Goal: Find specific page/section: Find specific page/section

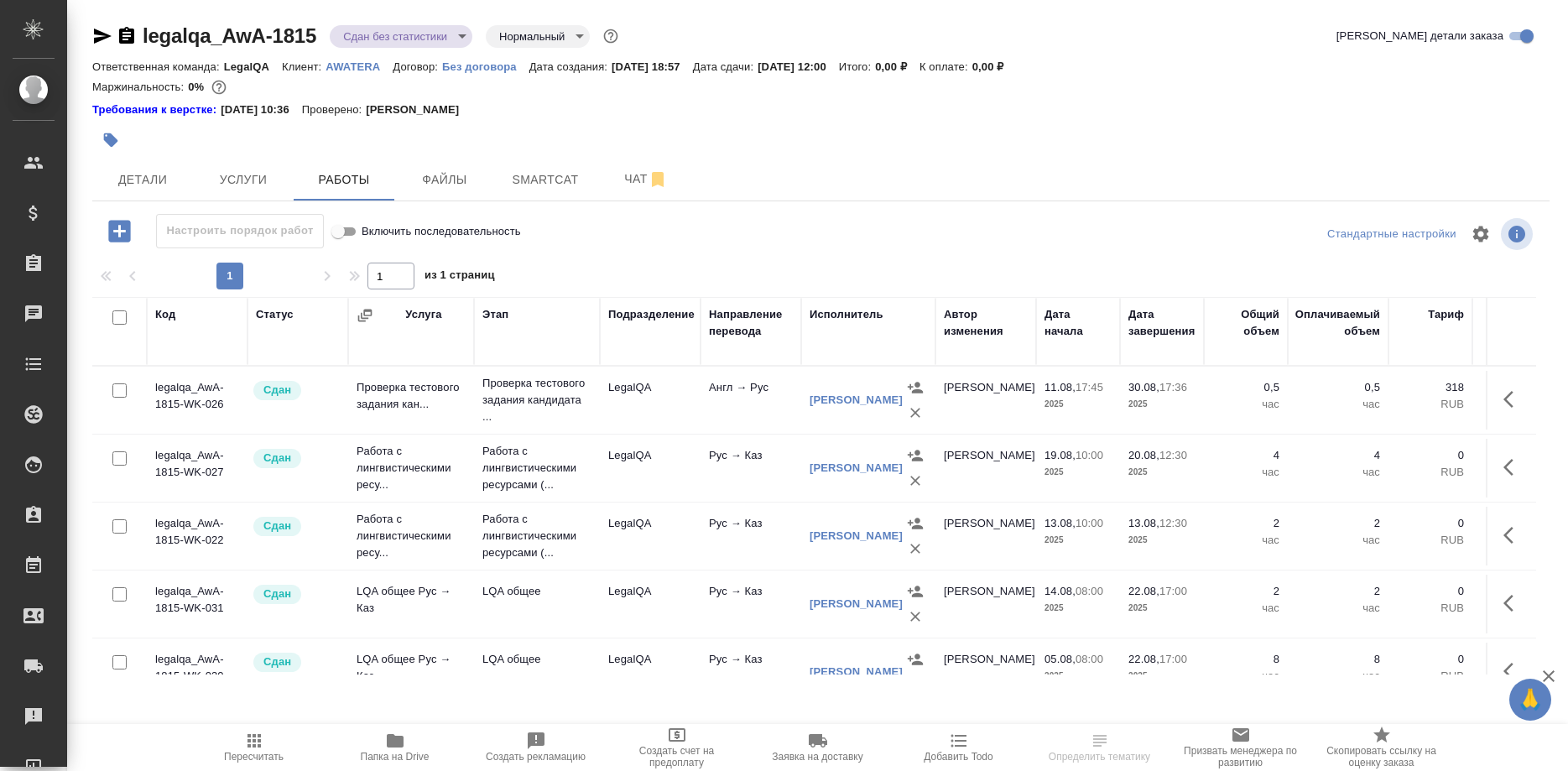
click at [335, 70] on p "AWATERA" at bounding box center [359, 66] width 67 height 13
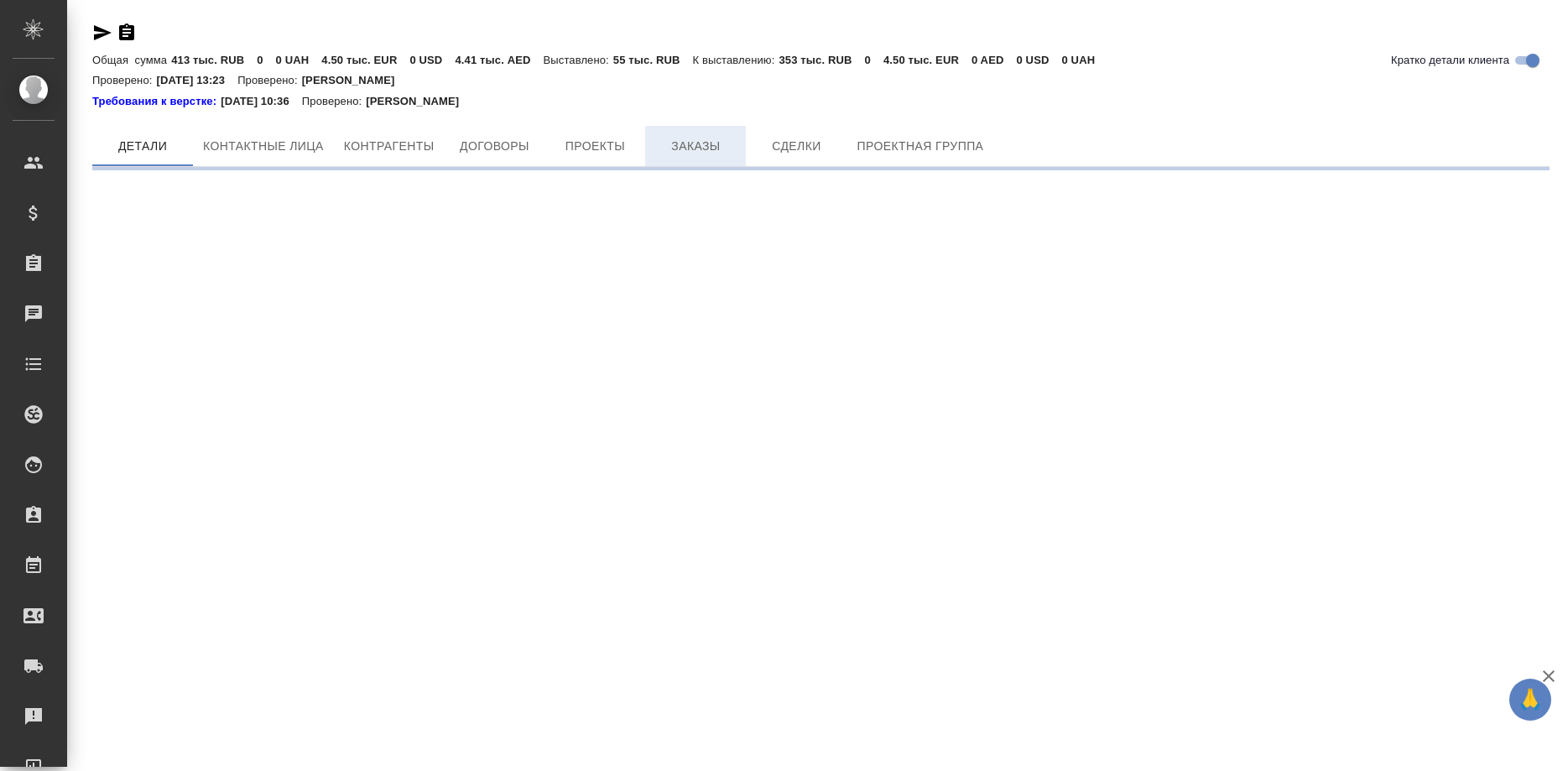
click at [695, 107] on div "Требования к верстке: [DATE] 10:36 Проверено: [PERSON_NAME]" at bounding box center [821, 101] width 1457 height 17
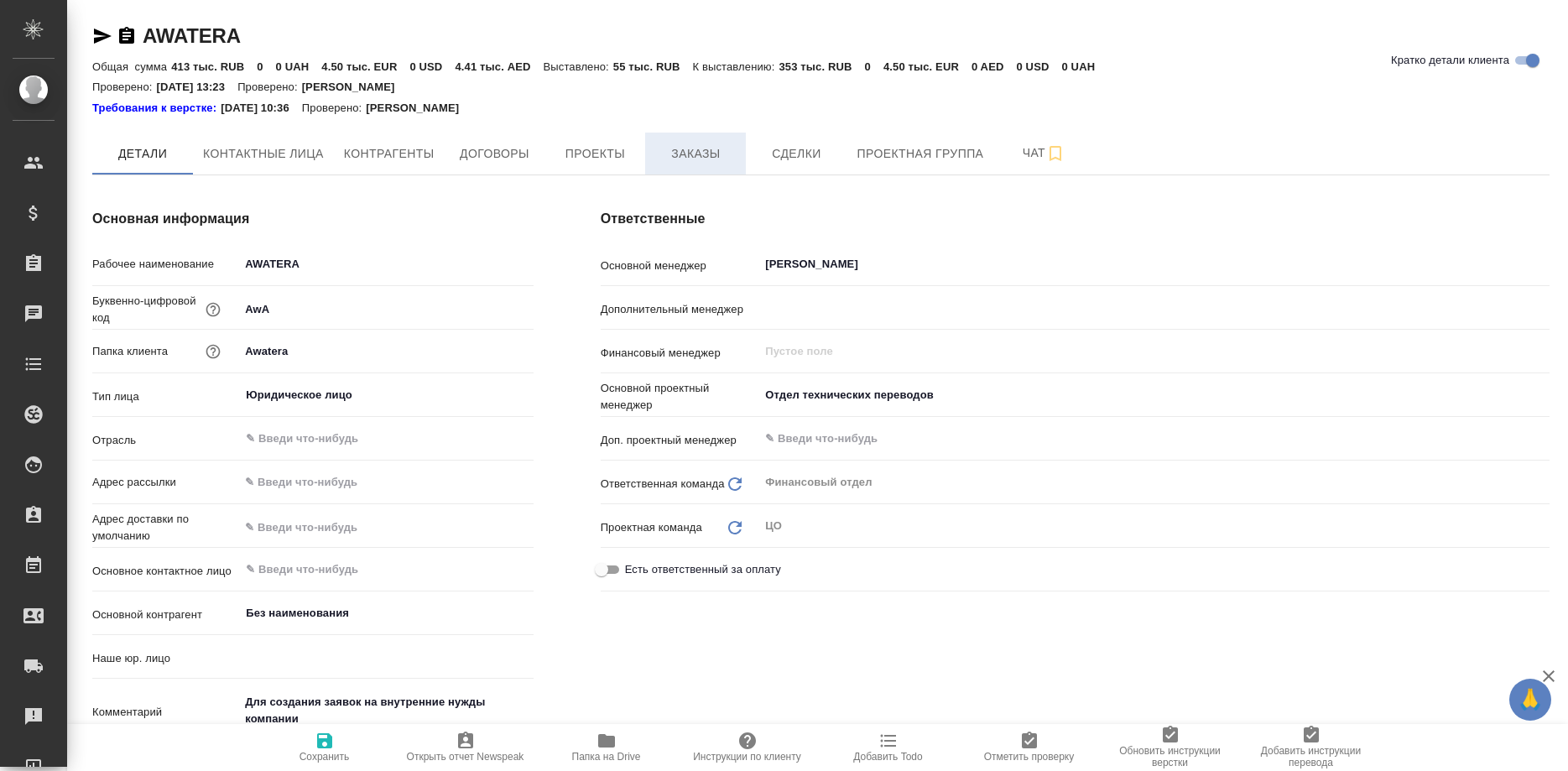
type input "(МБ) ООО "Монблан""
type textarea "x"
click at [694, 145] on span "Заказы" at bounding box center [695, 153] width 81 height 21
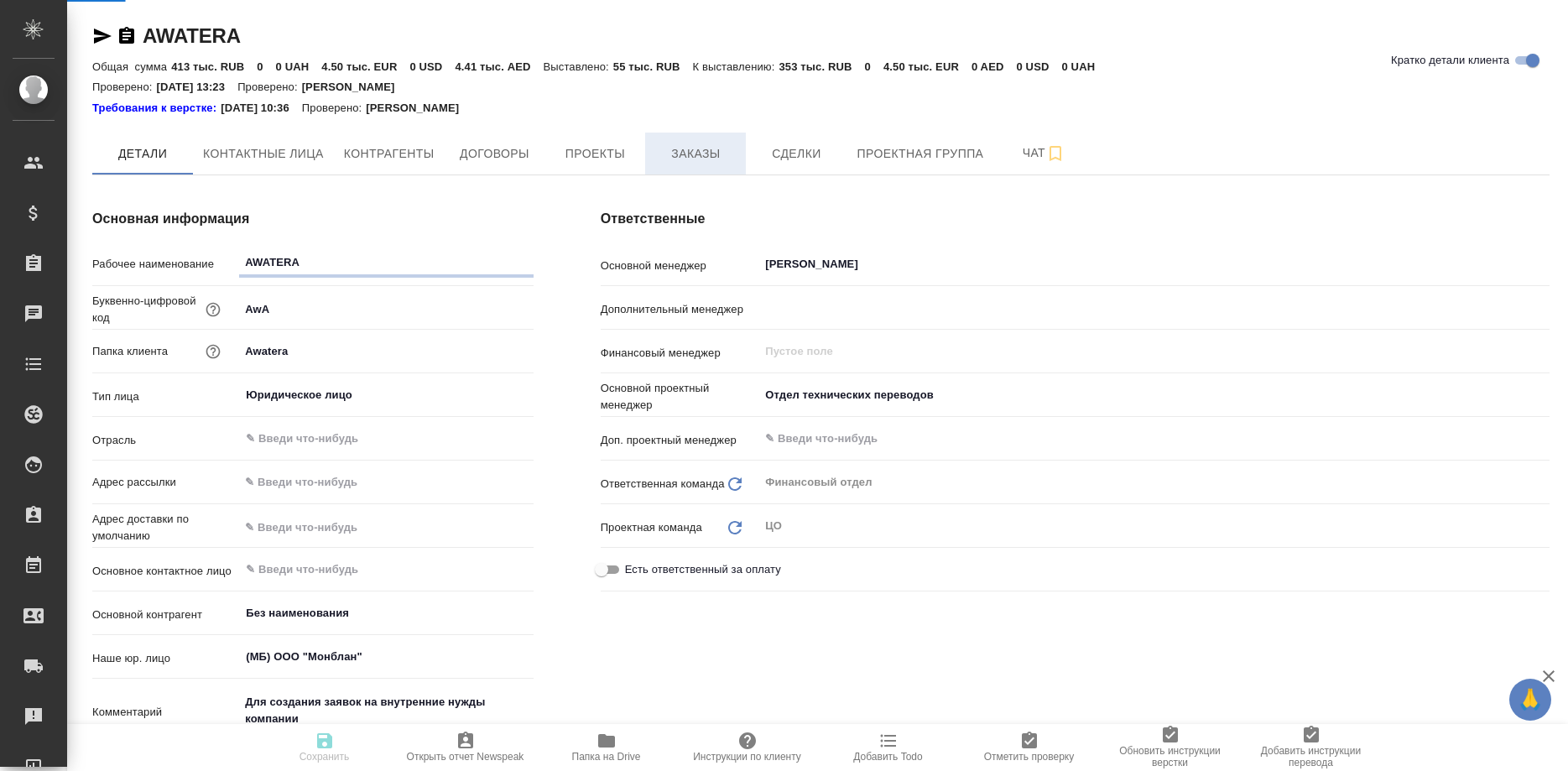
type textarea "x"
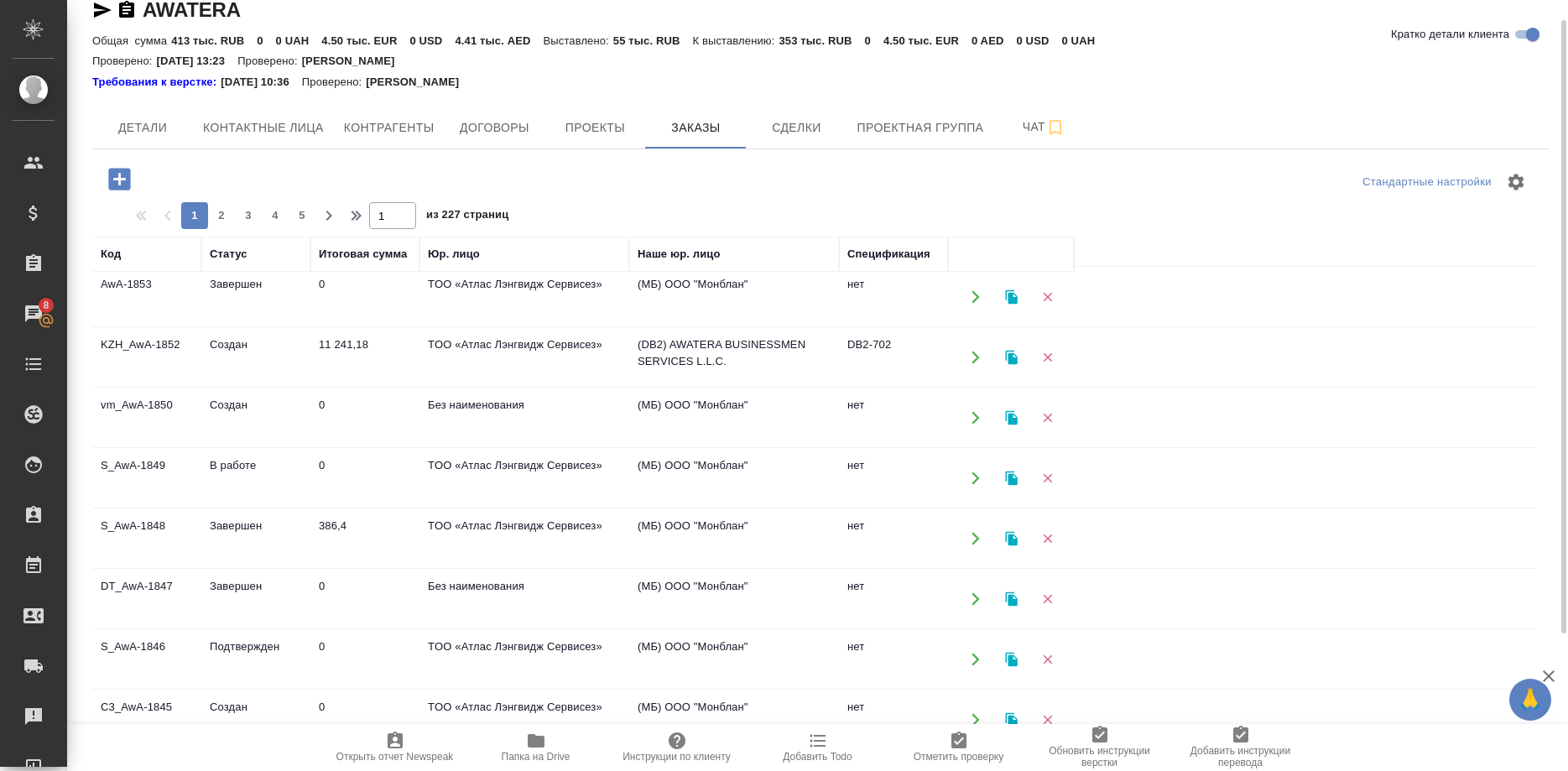
scroll to position [122, 0]
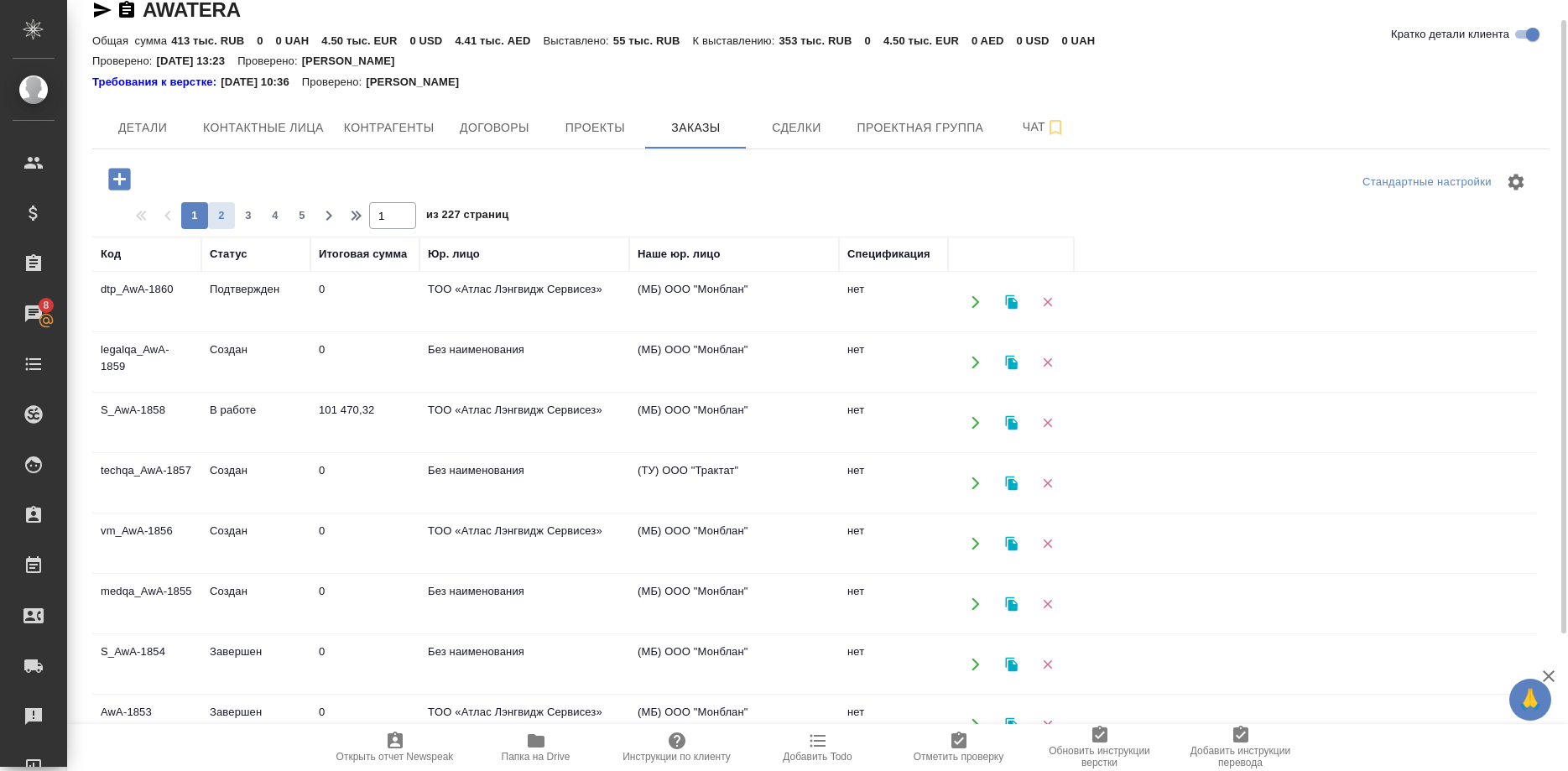
click at [216, 211] on span "2" at bounding box center [221, 216] width 27 height 17
type input "2"
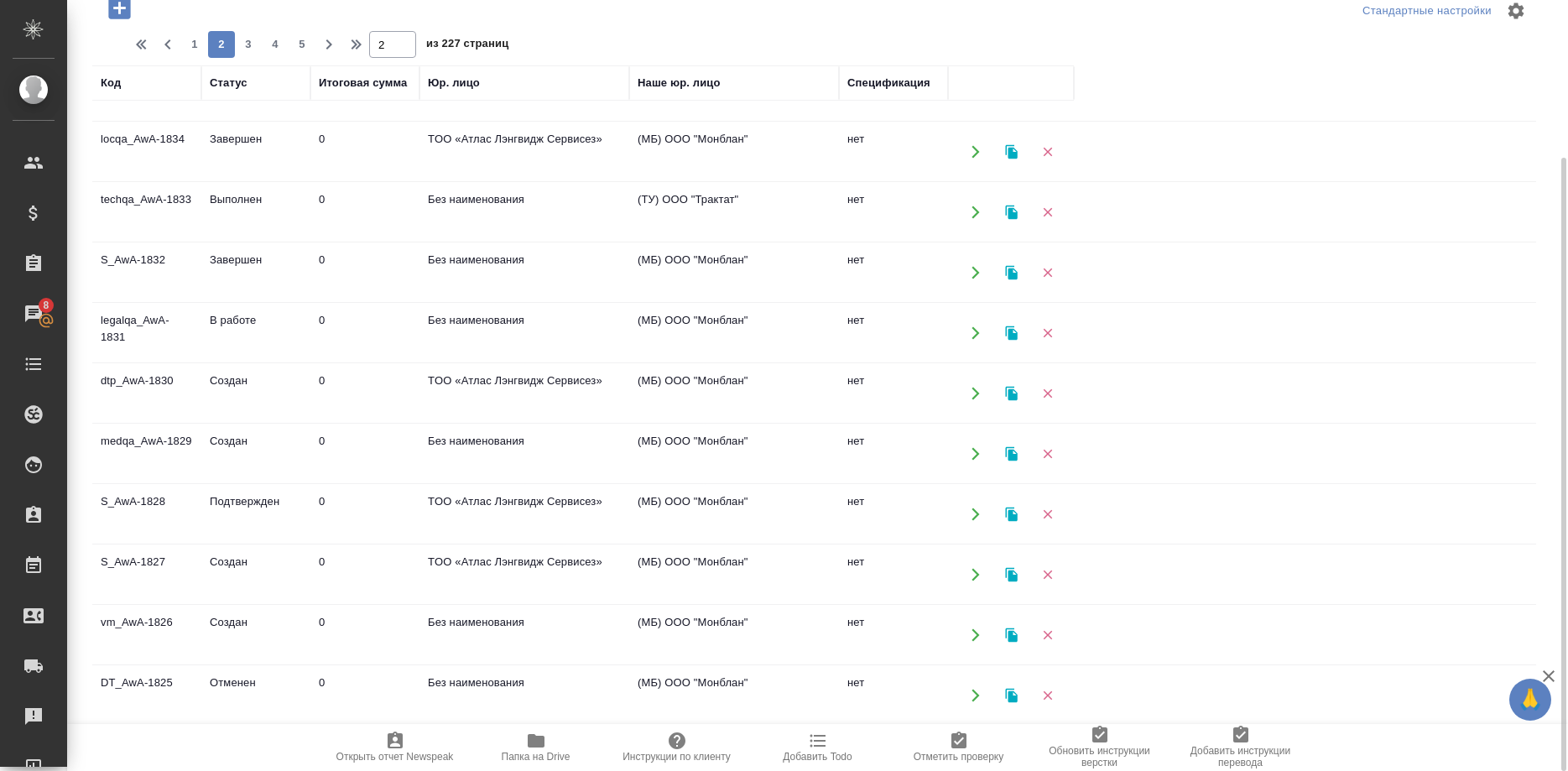
scroll to position [86, 0]
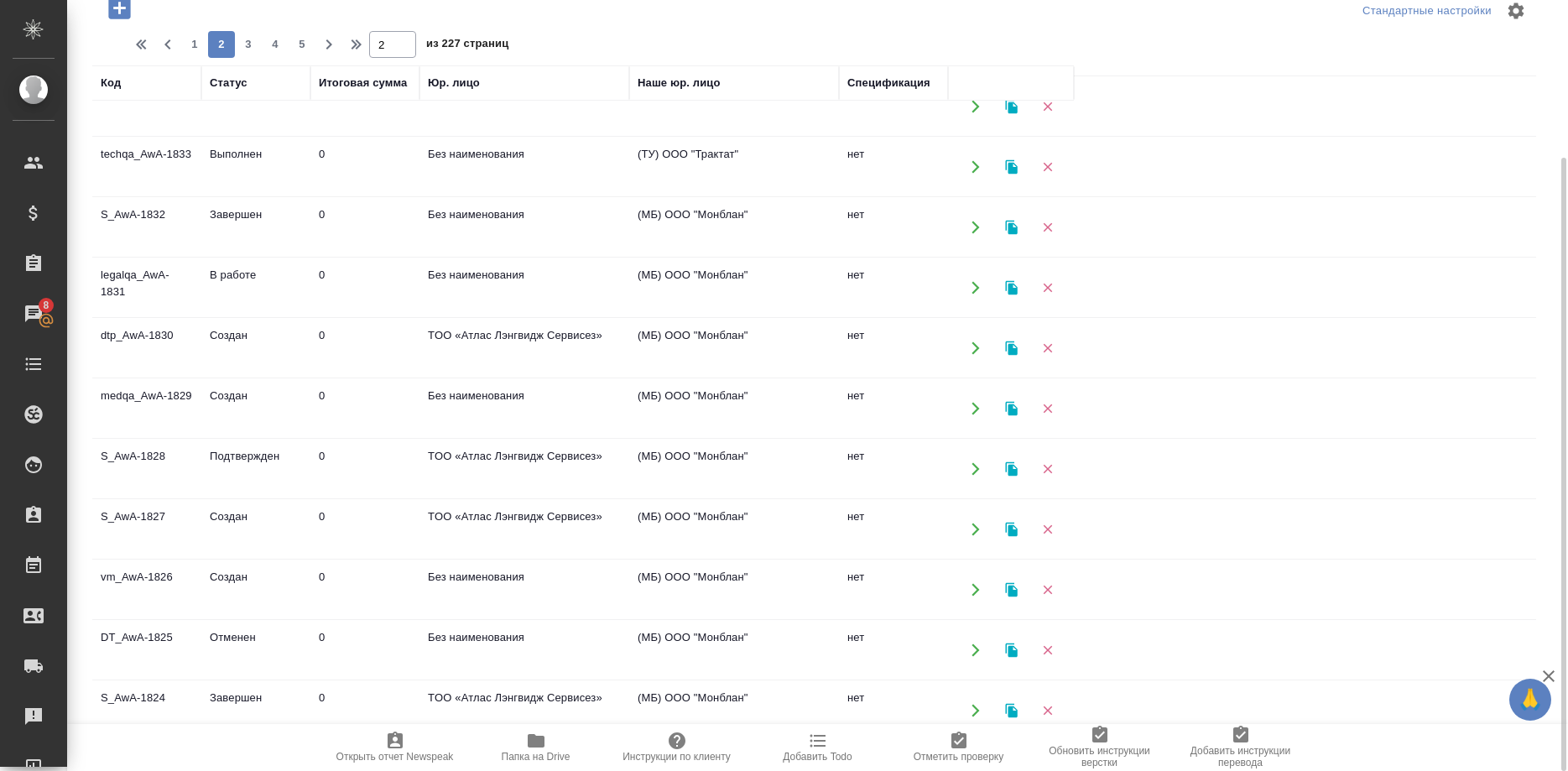
click at [131, 279] on td "legalqa_AwA-1831" at bounding box center [147, 288] width 109 height 59
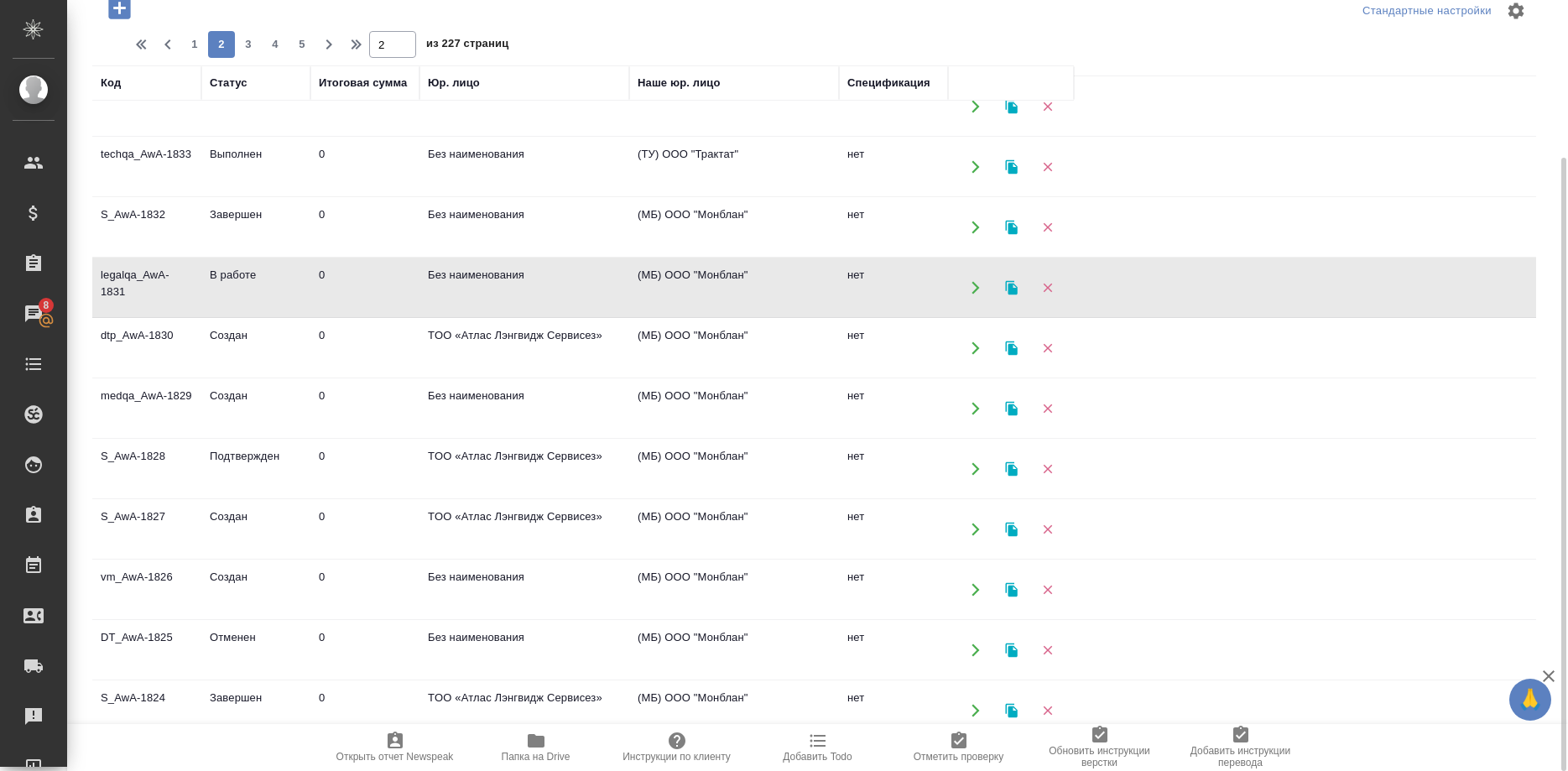
click at [131, 279] on td "legalqa_AwA-1831" at bounding box center [147, 288] width 109 height 59
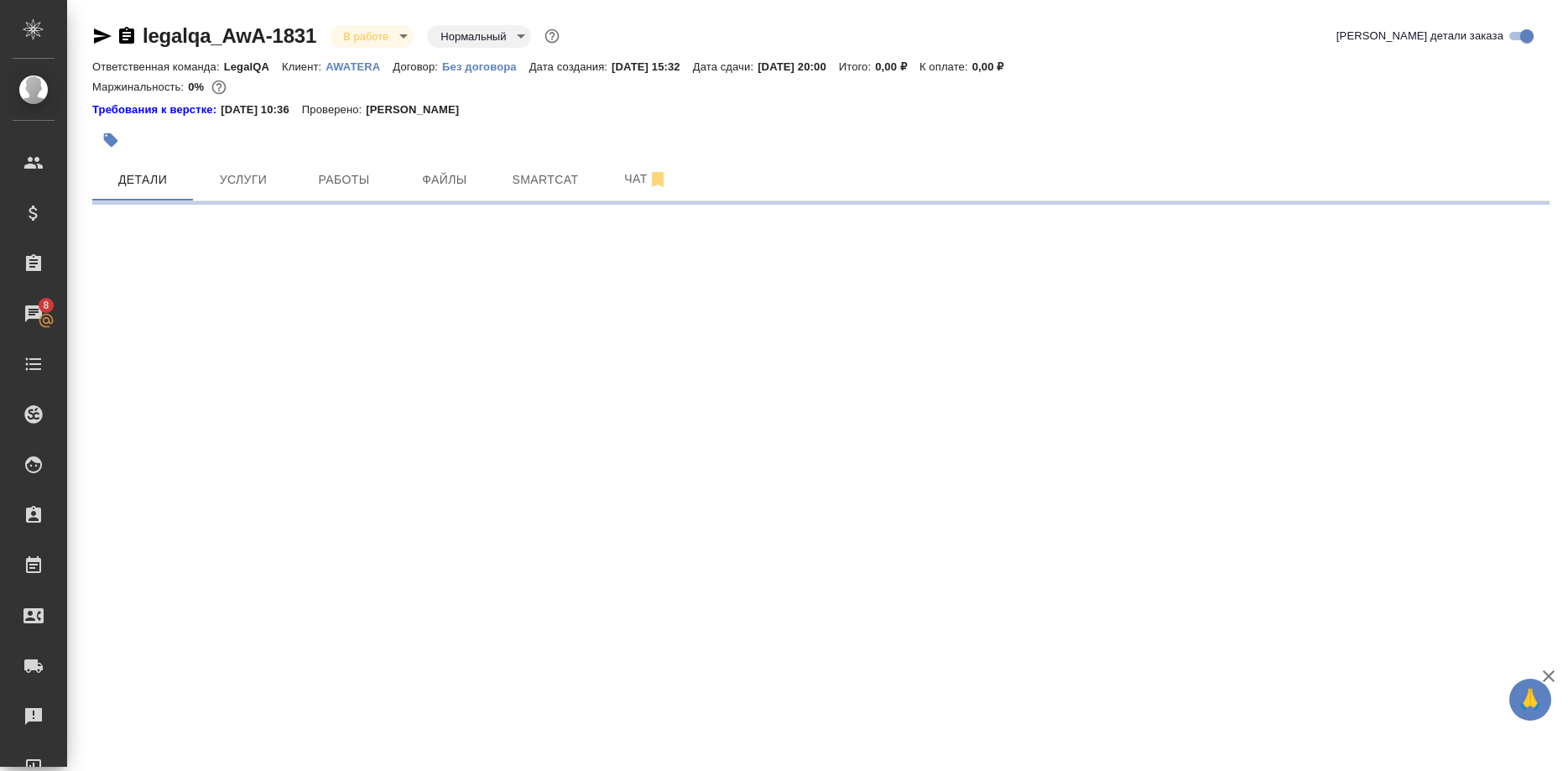
select select "RU"
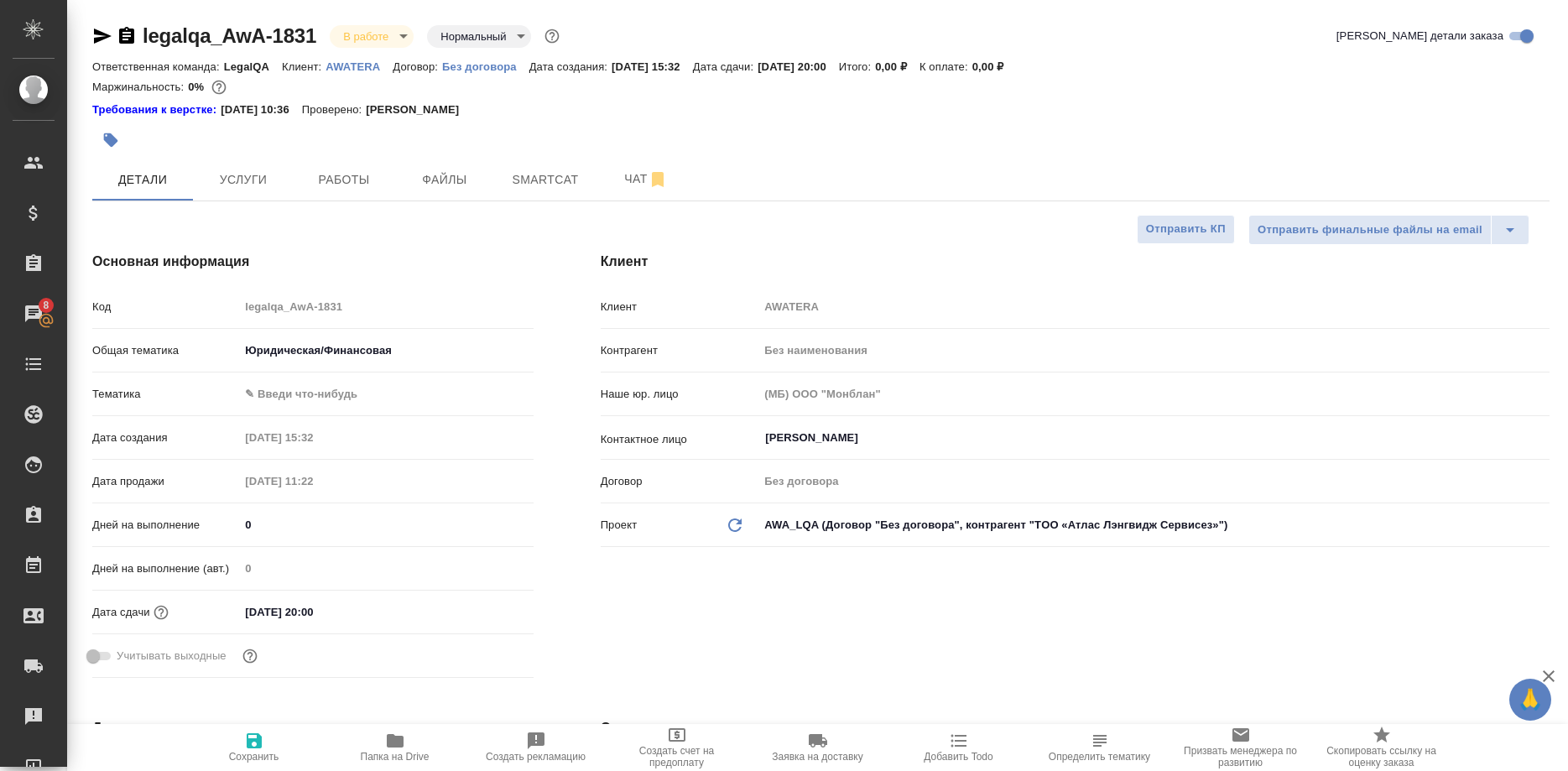
type textarea "x"
click at [328, 181] on span "Работы" at bounding box center [344, 179] width 81 height 21
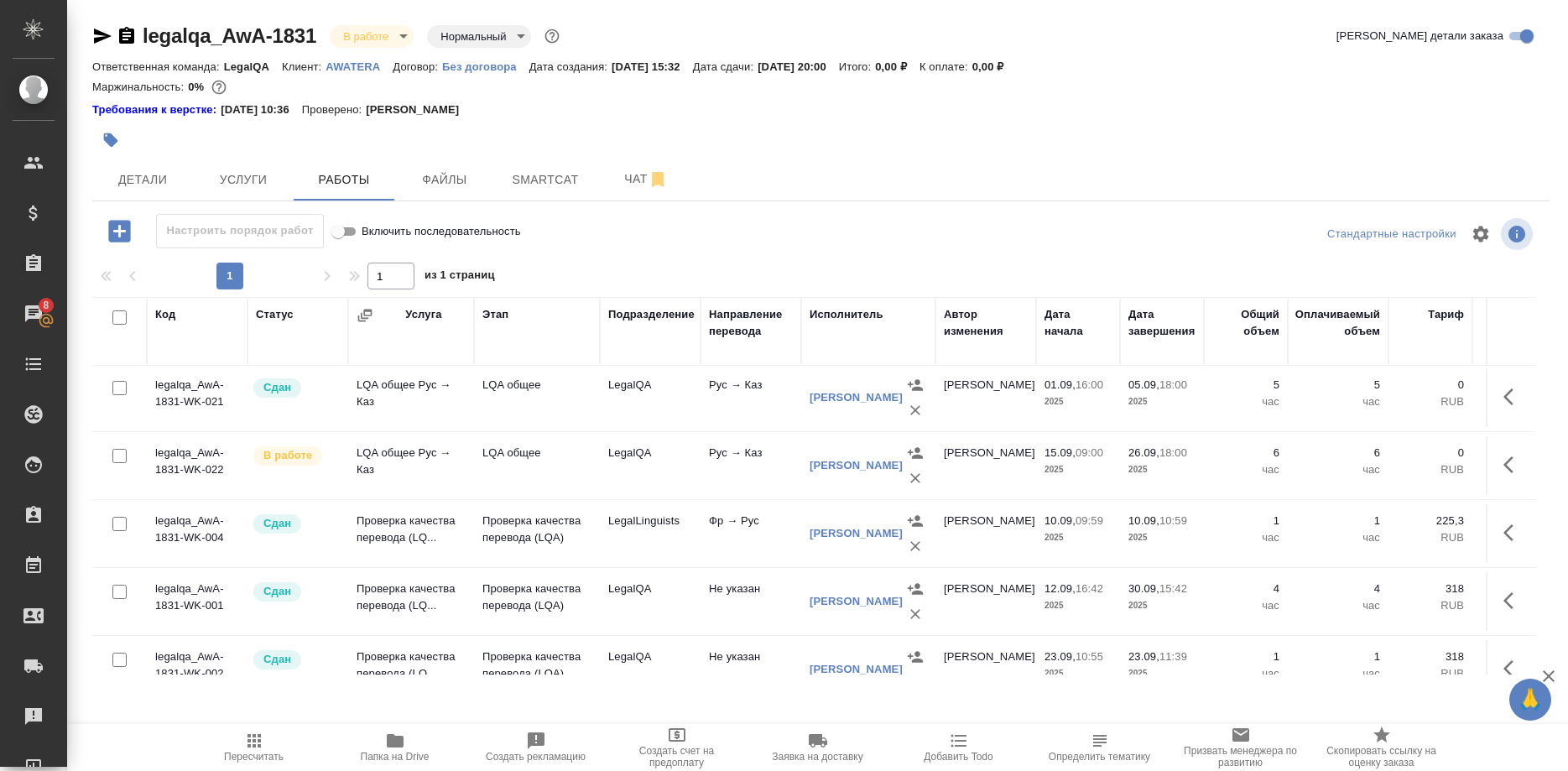
scroll to position [508, 0]
